Goal: Check status: Check status

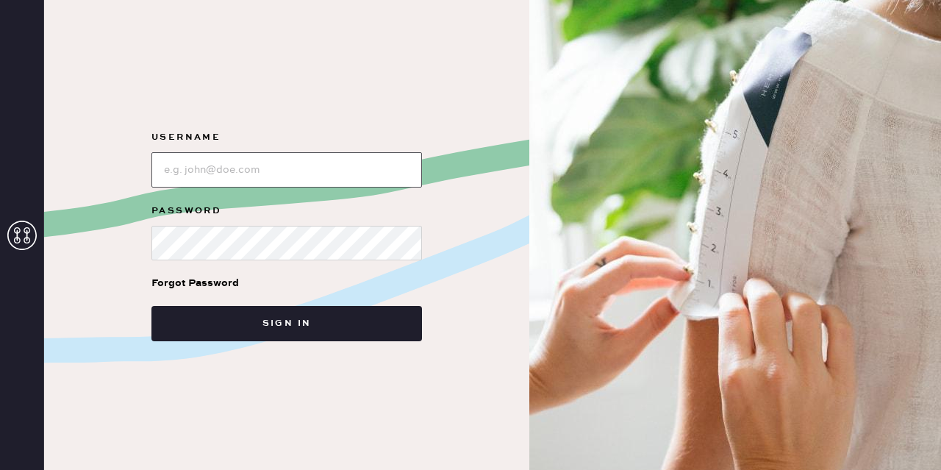
click at [257, 173] on input "loginName" at bounding box center [286, 169] width 270 height 35
type input "[EMAIL_ADDRESS][DOMAIN_NAME]"
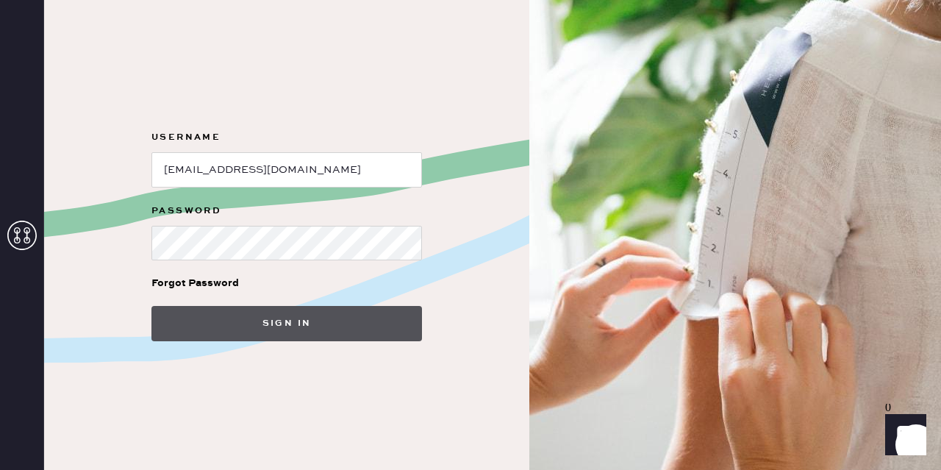
click at [312, 325] on button "Sign in" at bounding box center [286, 323] width 270 height 35
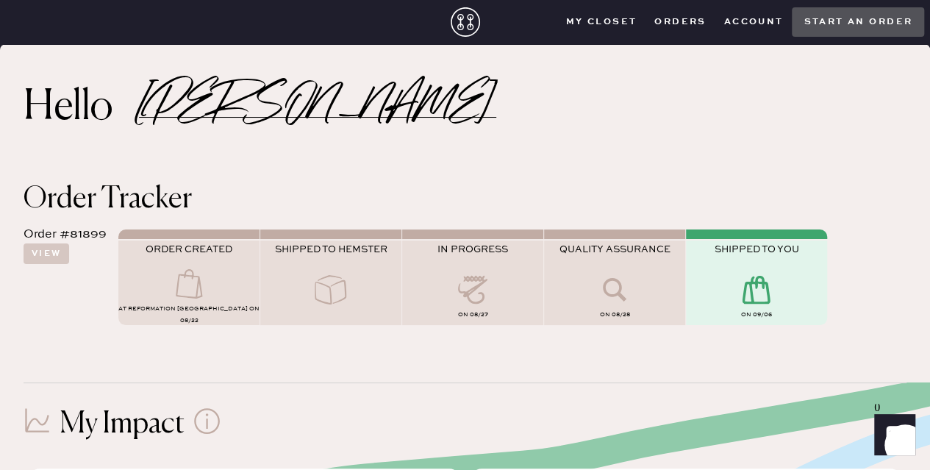
scroll to position [65, 0]
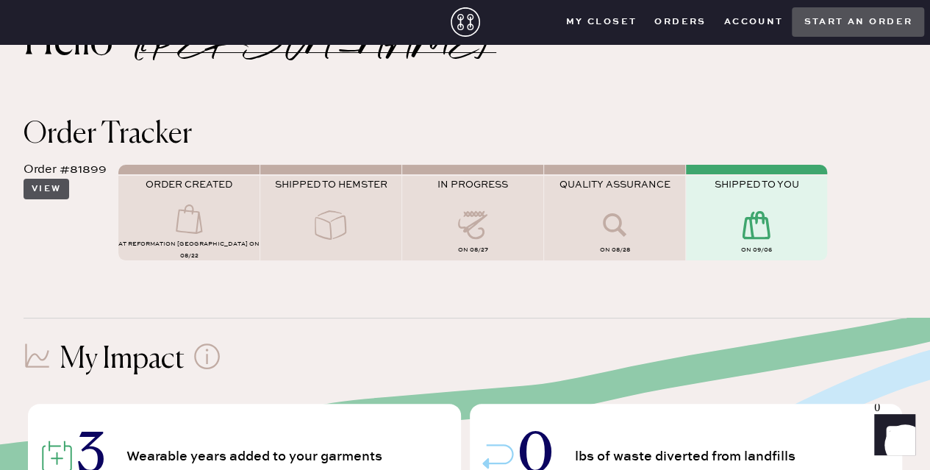
click at [47, 189] on button "View" at bounding box center [47, 189] width 46 height 21
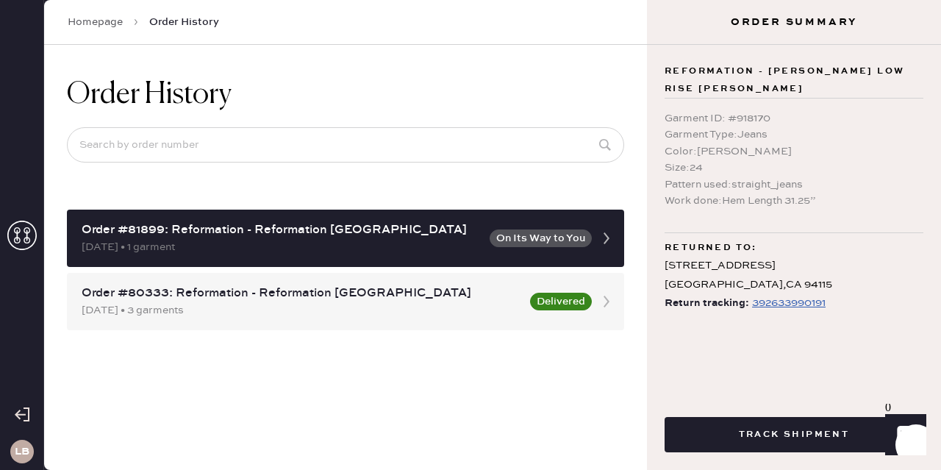
click at [802, 294] on div "392633990191" at bounding box center [788, 303] width 73 height 18
